Goal: Communication & Community: Answer question/provide support

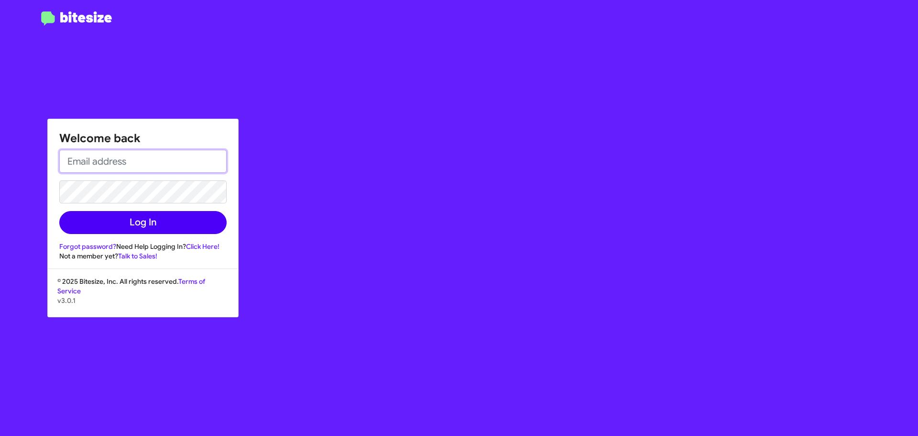
type input "[EMAIL_ADDRESS][DOMAIN_NAME]"
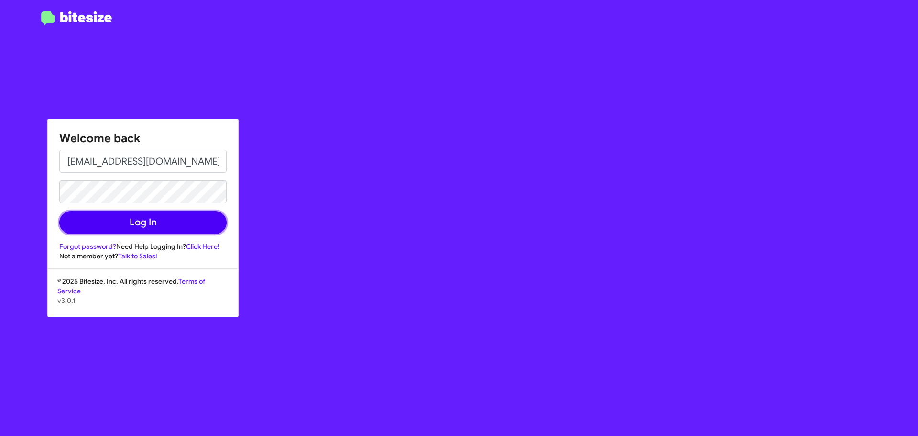
click at [156, 225] on button "Log In" at bounding box center [142, 222] width 167 height 23
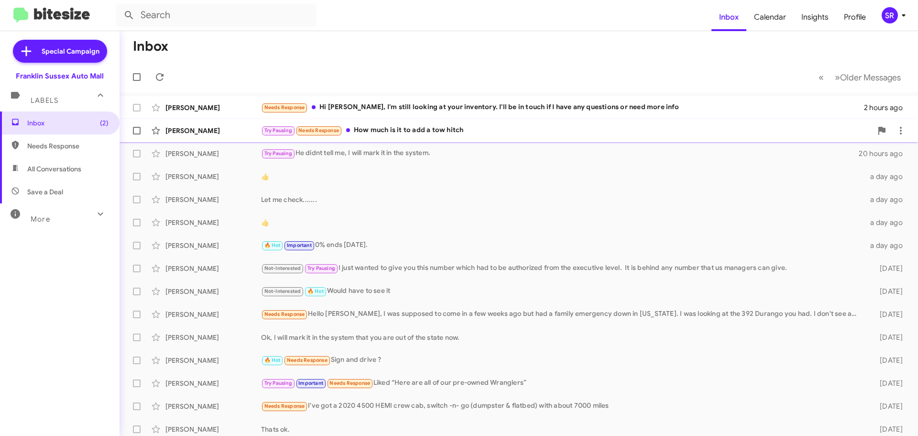
click at [391, 125] on div "Try Pausing Needs Response How much is it to add a tow hitch" at bounding box center [566, 130] width 611 height 11
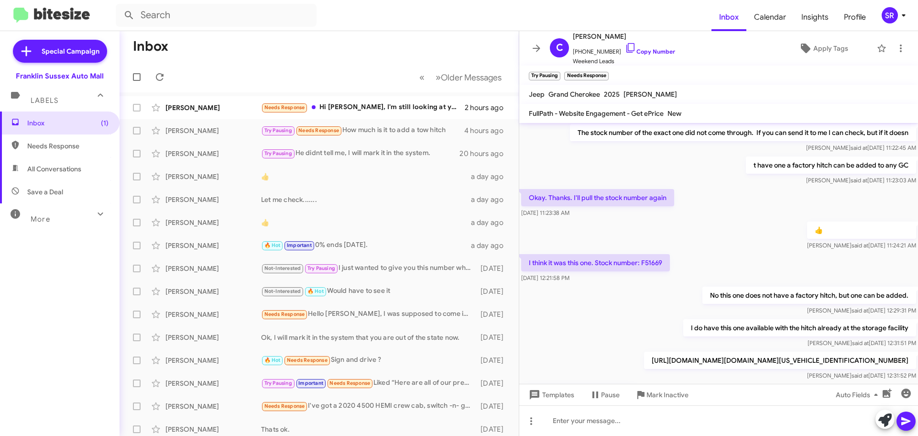
scroll to position [142, 0]
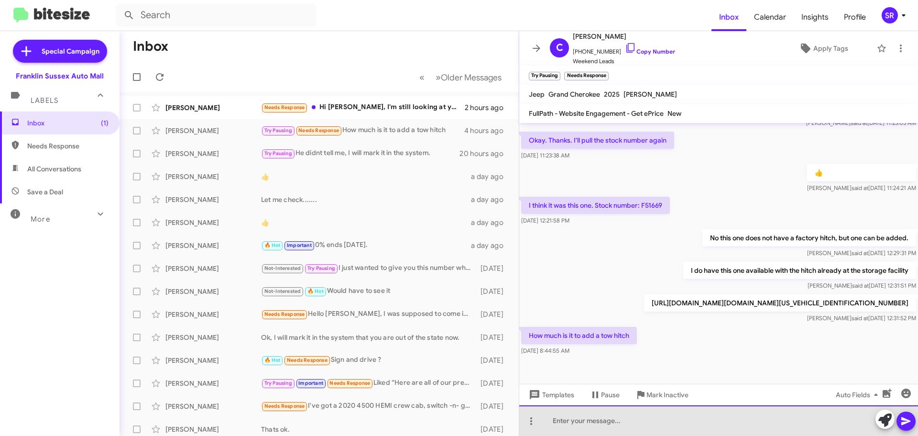
click at [584, 418] on div at bounding box center [718, 420] width 399 height 31
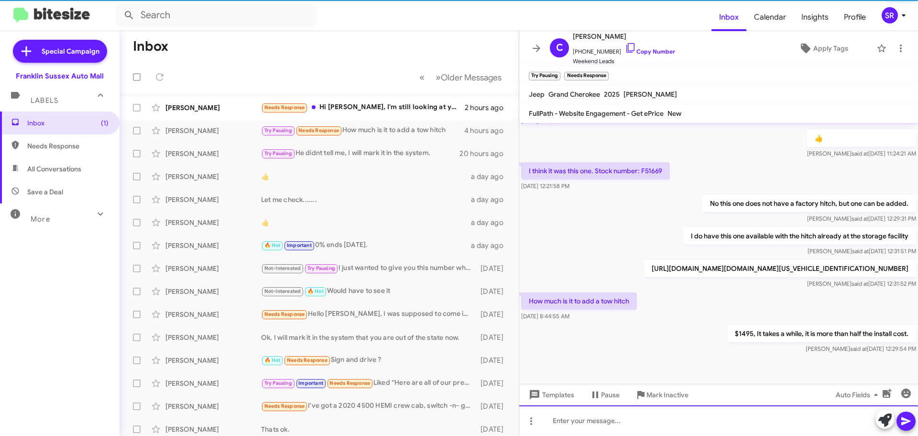
scroll to position [177, 0]
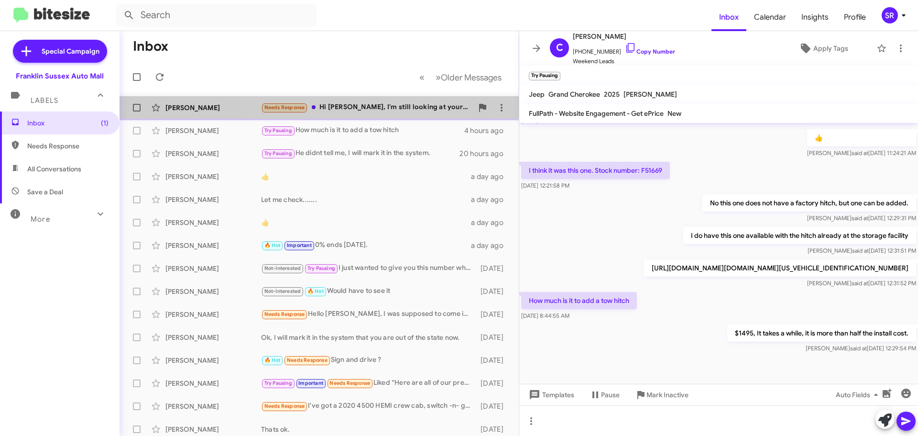
click at [391, 109] on div "Needs Response Hi [PERSON_NAME], I'm still looking at your inventory. I'll be i…" at bounding box center [367, 107] width 212 height 11
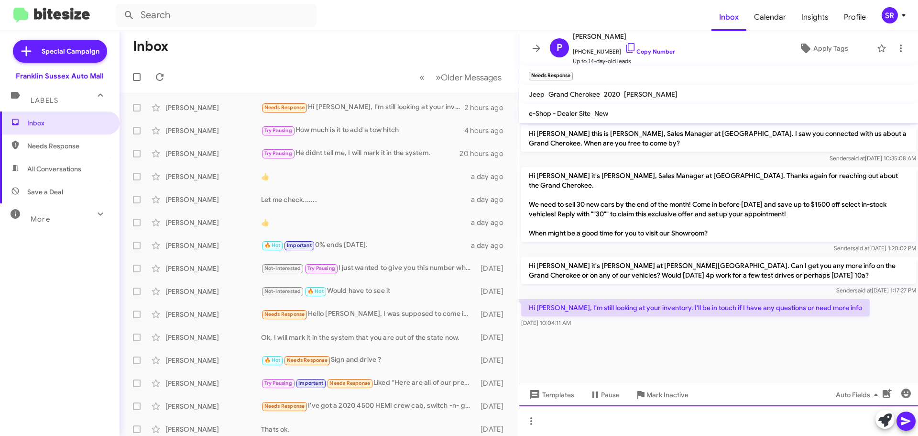
click at [638, 425] on div at bounding box center [718, 420] width 399 height 31
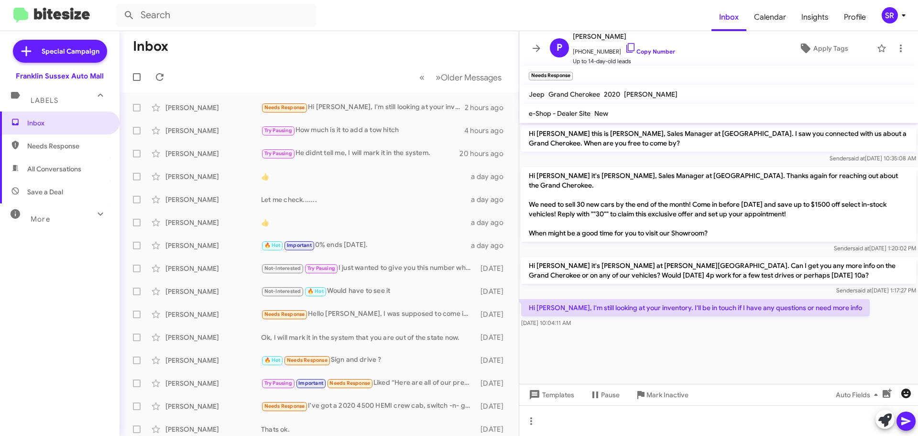
click at [907, 391] on icon "button" at bounding box center [906, 393] width 10 height 10
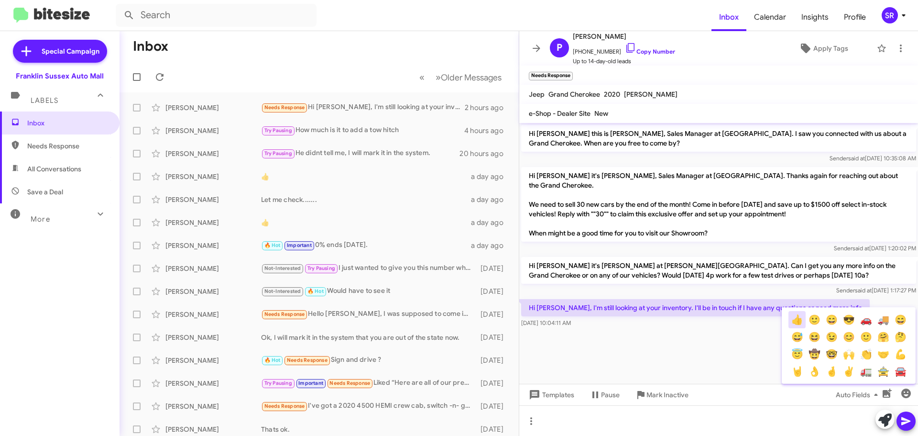
click at [795, 321] on button "👍" at bounding box center [796, 319] width 17 height 17
